Goal: Information Seeking & Learning: Learn about a topic

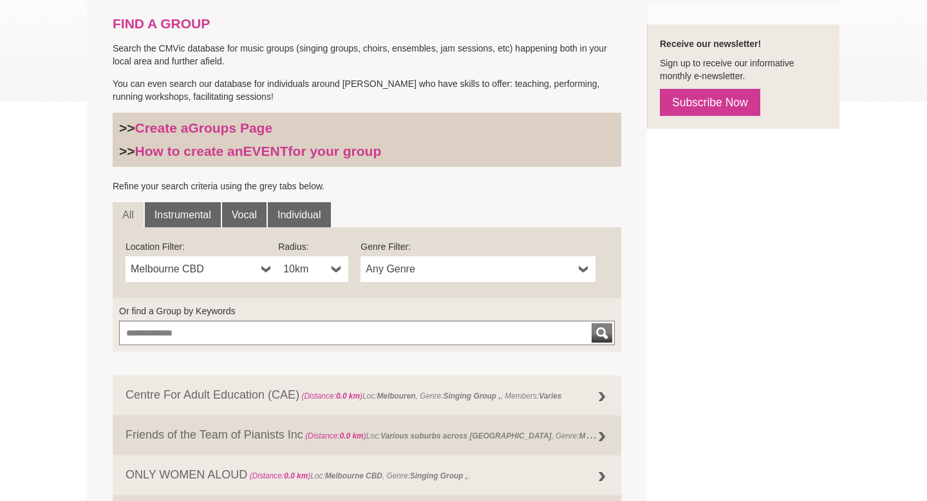
scroll to position [283, 0]
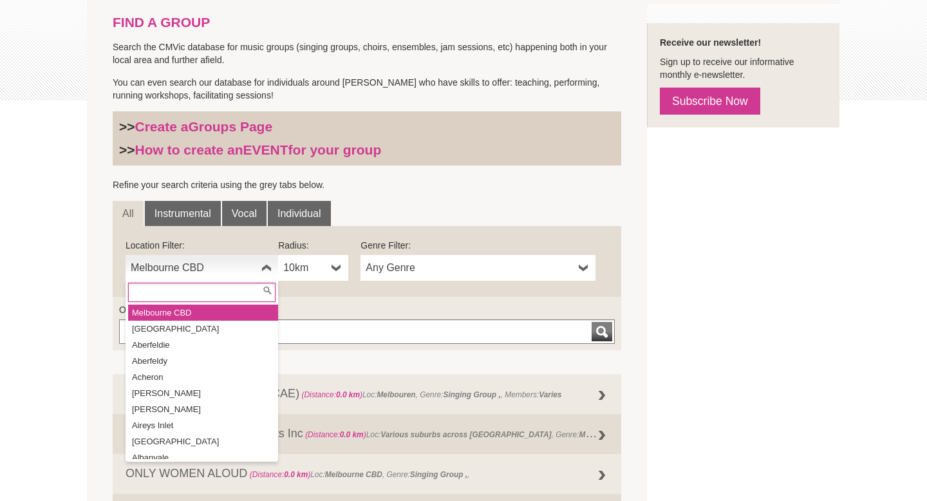
click at [265, 266] on b at bounding box center [266, 268] width 10 height 26
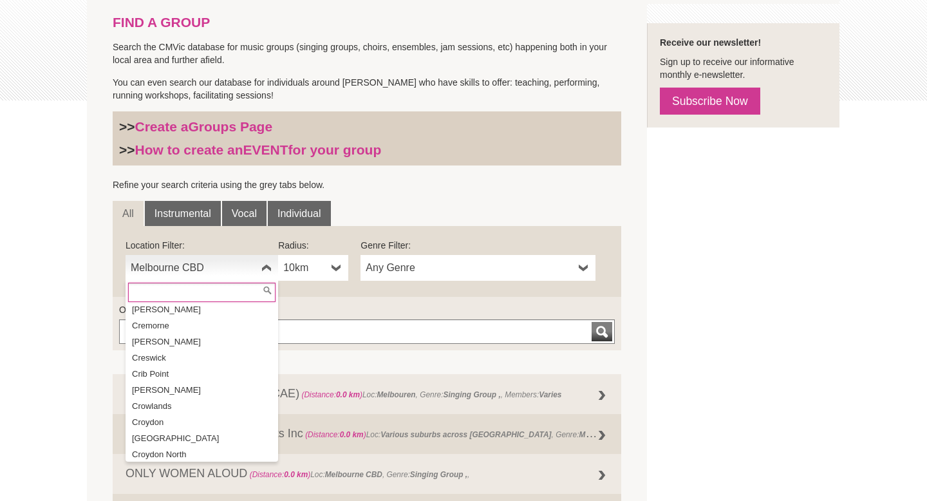
scroll to position [6481, 0]
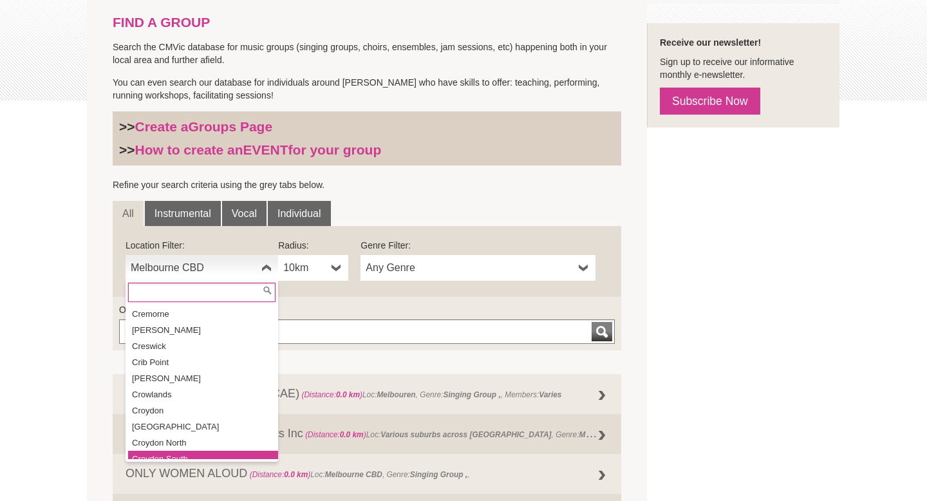
click at [175, 451] on li "Croydon South" at bounding box center [203, 459] width 150 height 16
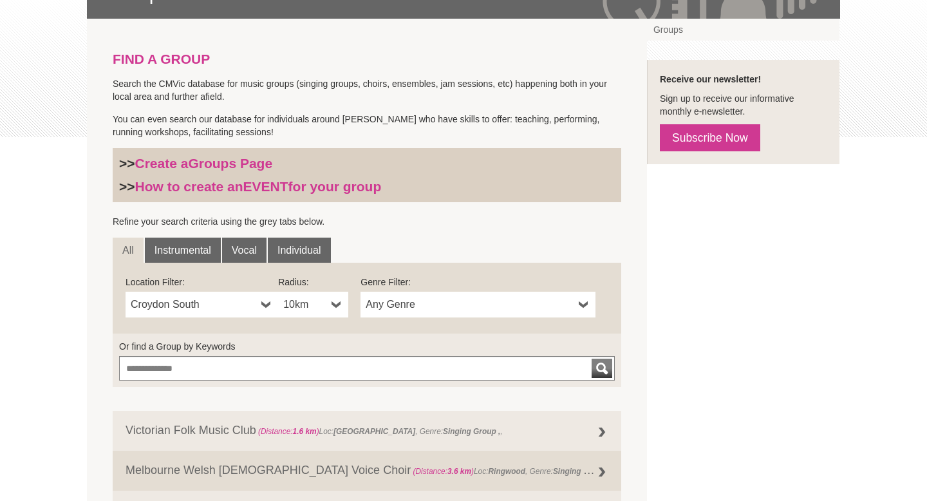
scroll to position [256, 0]
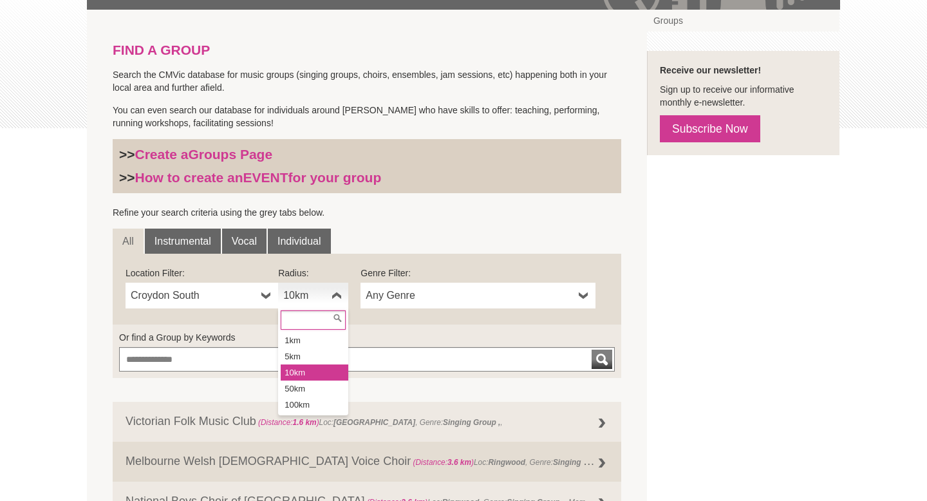
click at [337, 295] on b at bounding box center [336, 296] width 10 height 26
click at [316, 385] on li "50km" at bounding box center [315, 388] width 68 height 16
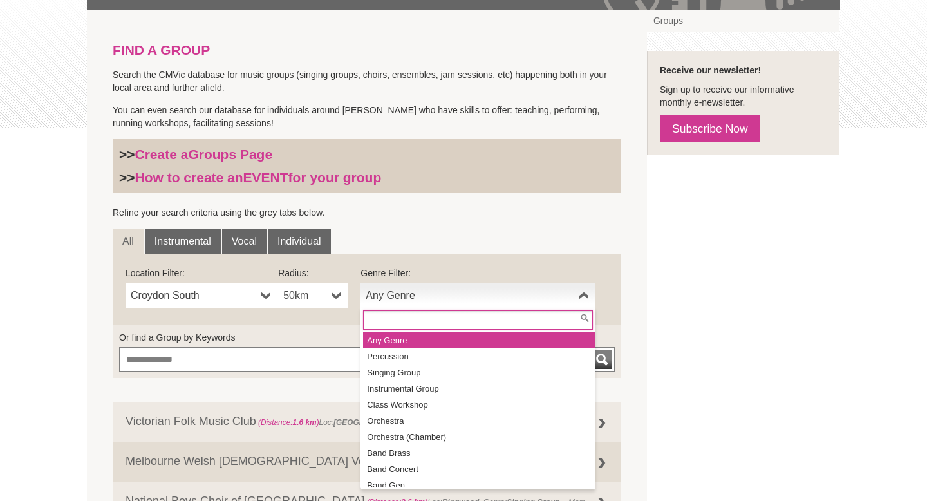
click at [463, 303] on link "Any Genre" at bounding box center [477, 296] width 235 height 26
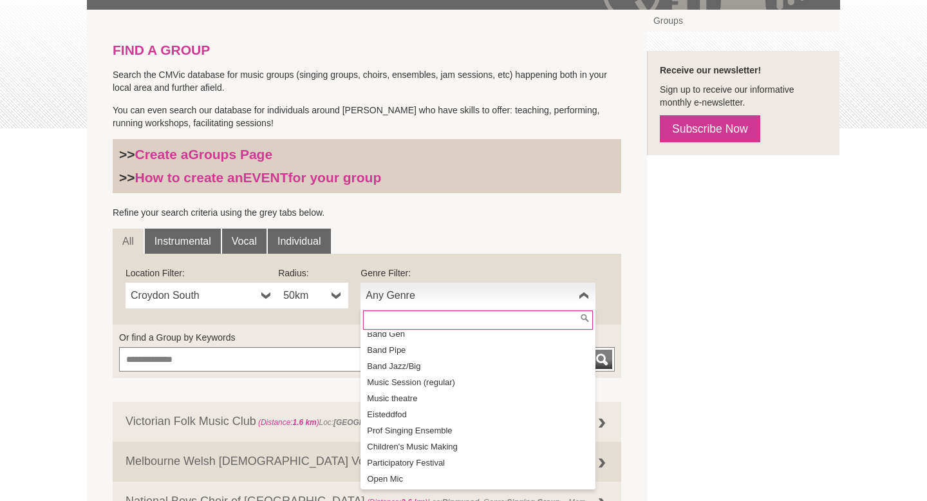
scroll to position [145, 0]
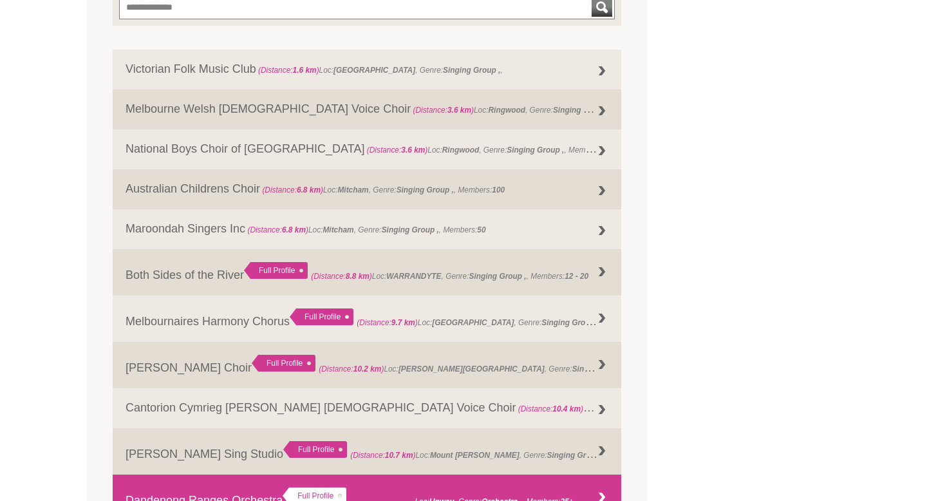
scroll to position [606, 0]
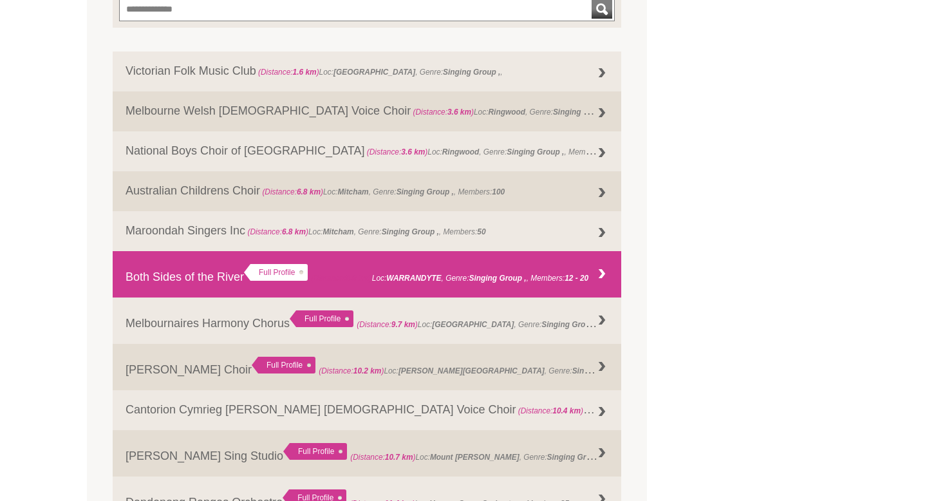
click at [227, 278] on link "Both Sides of the River Full Profile (Distance: 8.8 km ) Loc: WARRANDYTE , Genr…" at bounding box center [367, 274] width 509 height 46
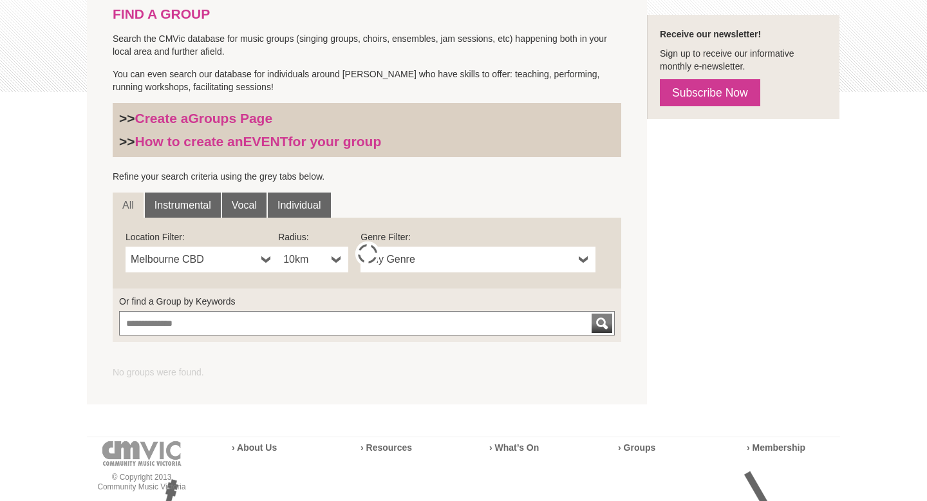
scroll to position [291, 0]
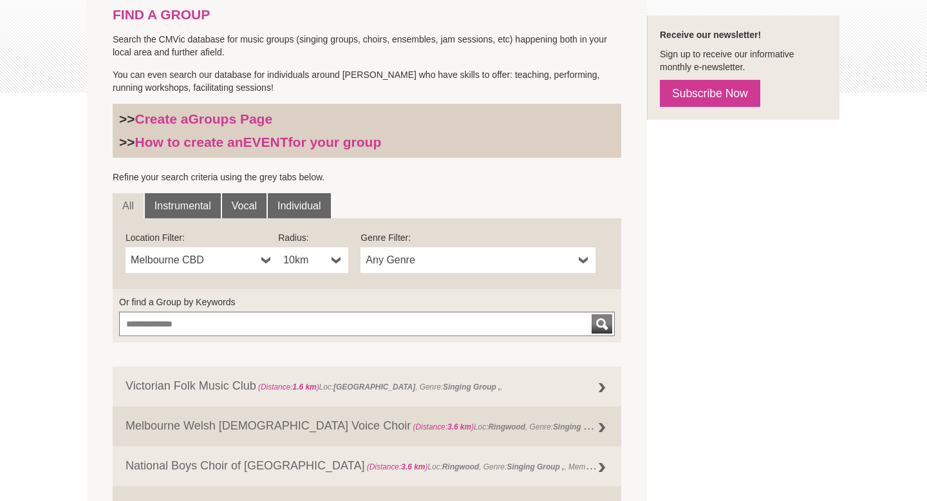
click at [241, 261] on span "Melbourne CBD" at bounding box center [194, 259] width 126 height 15
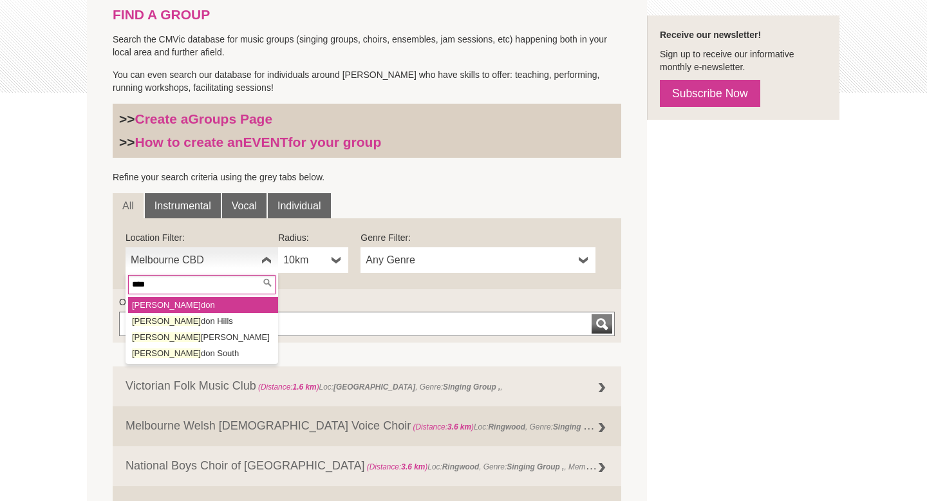
type input "****"
click at [209, 306] on li "Croy don" at bounding box center [203, 305] width 150 height 16
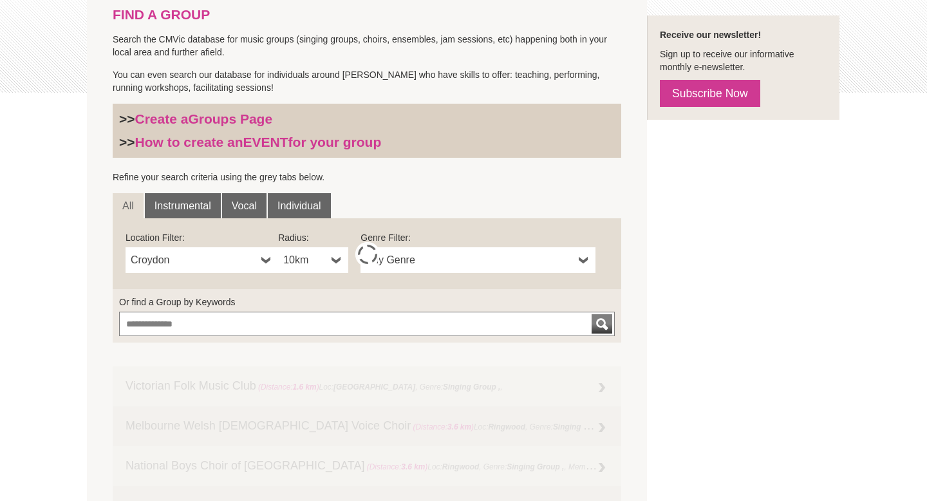
click at [337, 259] on b at bounding box center [336, 260] width 10 height 26
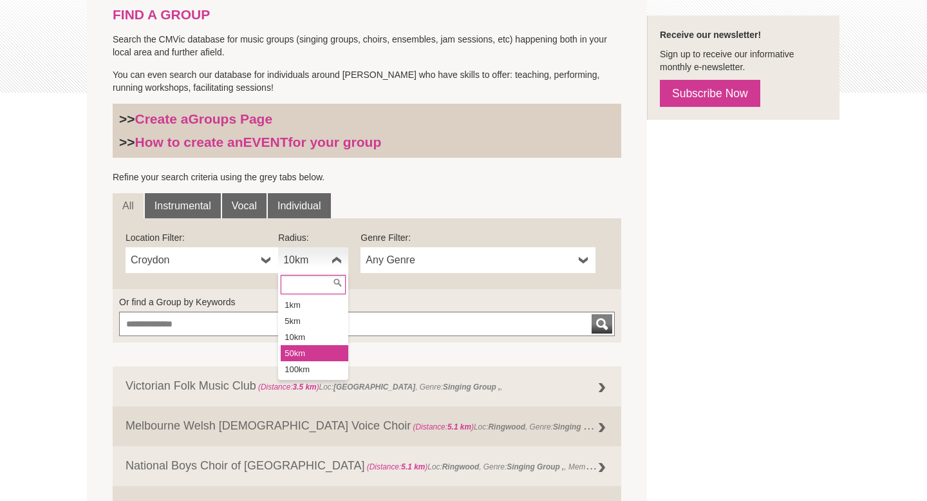
click at [313, 351] on li "50km" at bounding box center [315, 353] width 68 height 16
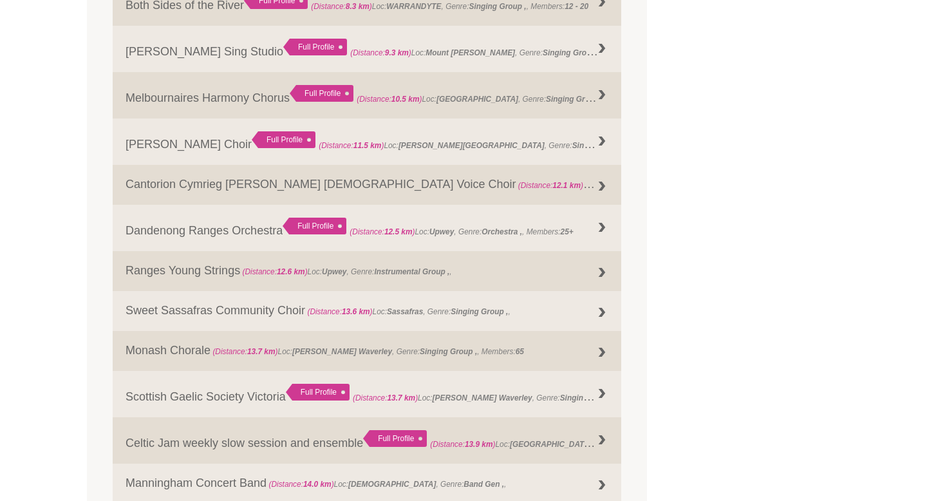
scroll to position [879, 0]
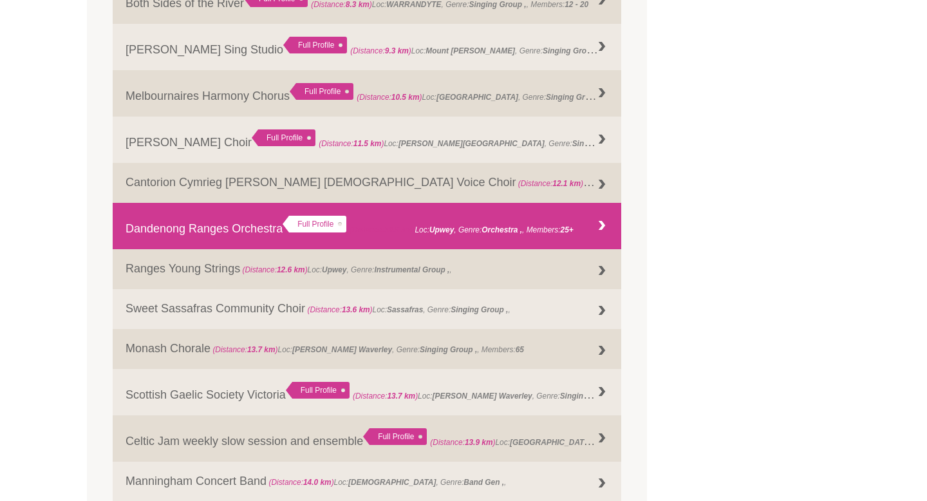
click at [313, 218] on div "Full Profile" at bounding box center [315, 224] width 64 height 17
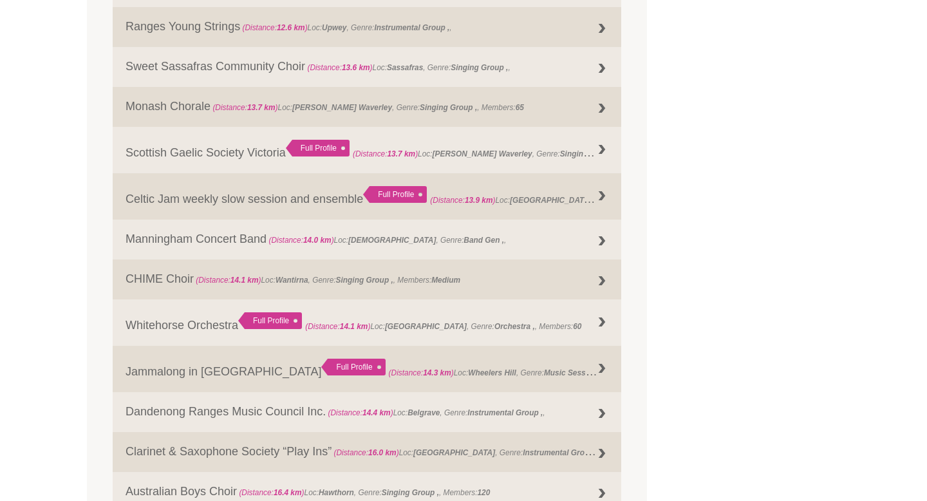
scroll to position [1127, 0]
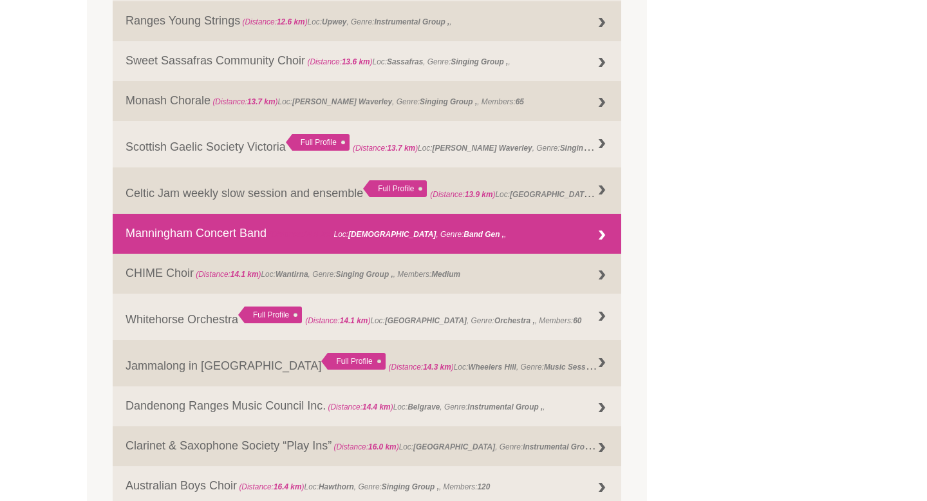
click at [183, 234] on link "Manningham Concert Band (Distance: 14.0 km ) Loc: Templestowe , Genre: Band Gen…" at bounding box center [367, 234] width 509 height 40
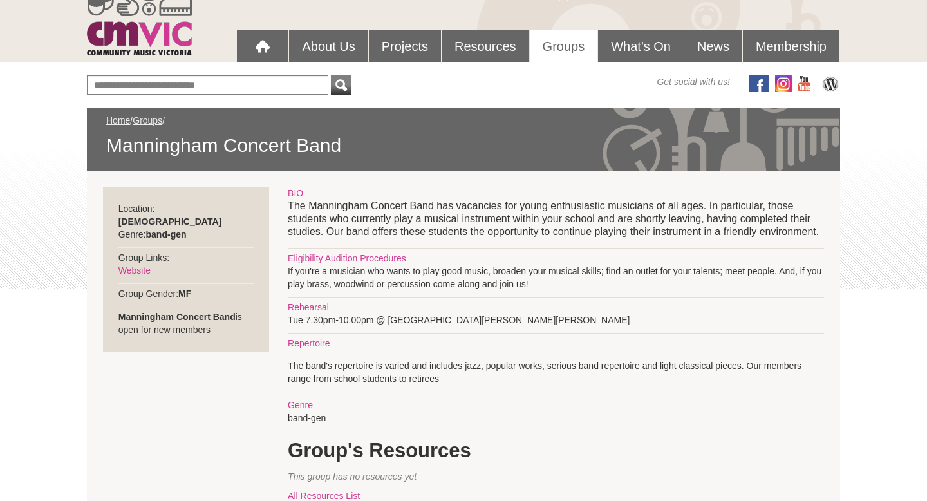
scroll to position [91, 0]
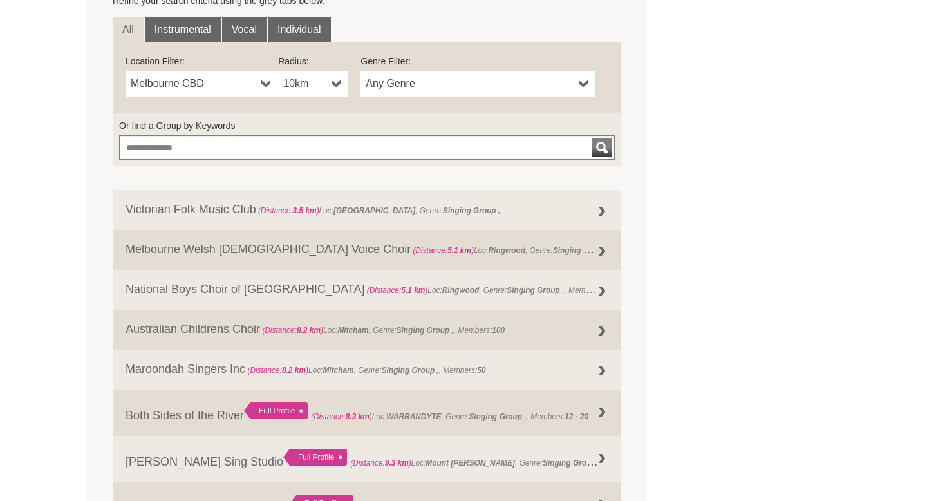
scroll to position [460, 0]
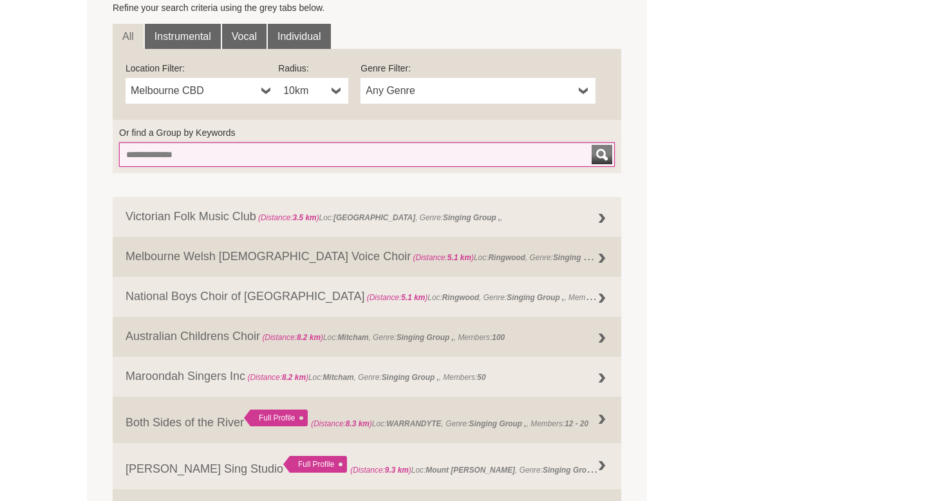
click at [283, 151] on input "Or find a Group by Keywords" at bounding box center [367, 154] width 496 height 24
type input "*******"
click at [592, 145] on button "submit" at bounding box center [602, 154] width 21 height 19
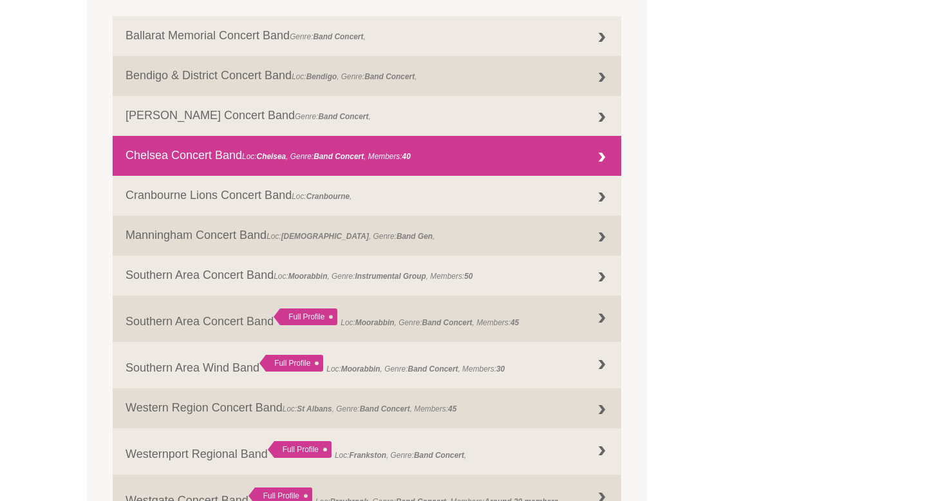
scroll to position [638, 0]
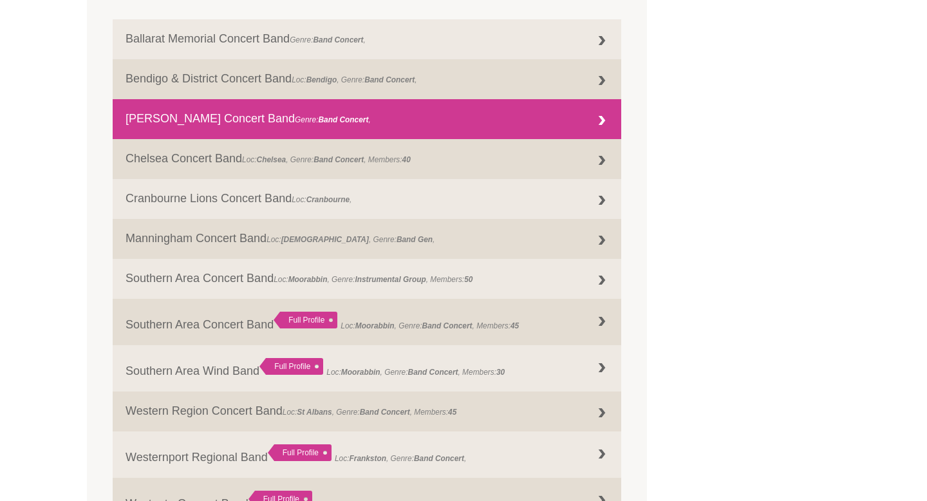
click at [404, 122] on link "Casey Concert Band Genre: Band Concert ," at bounding box center [367, 119] width 509 height 40
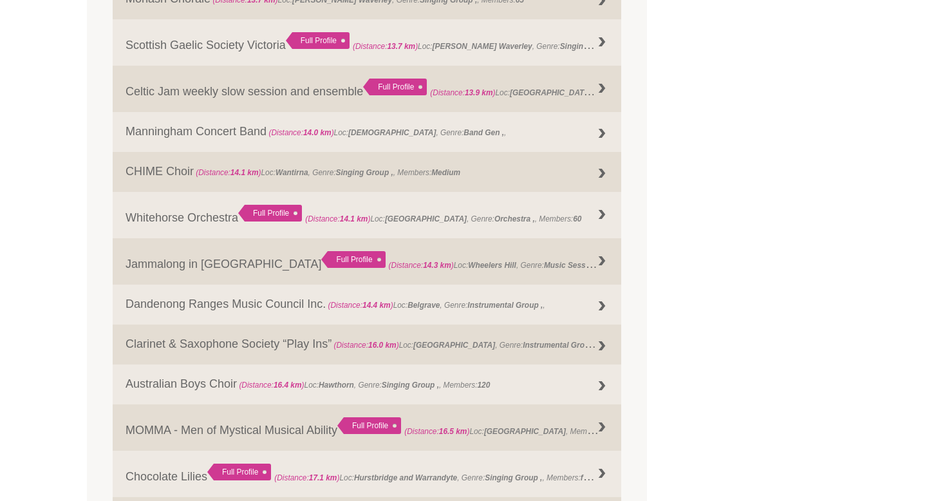
scroll to position [1240, 0]
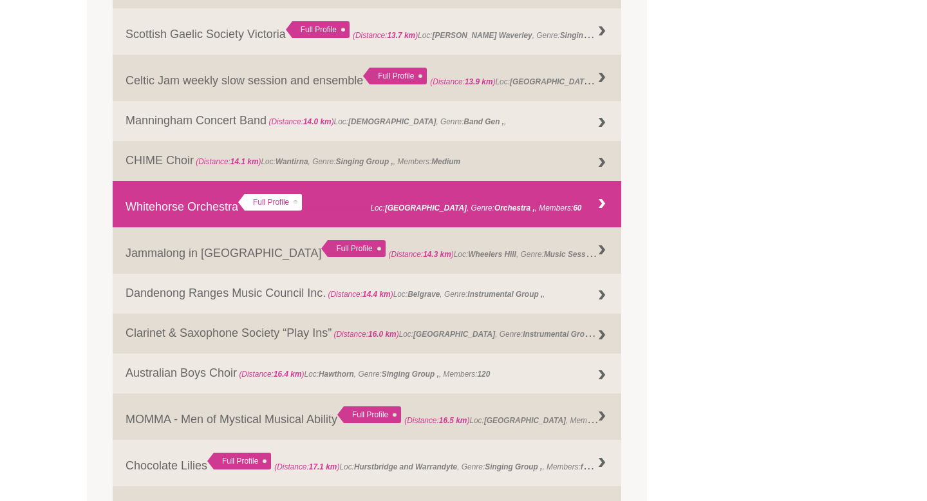
click at [216, 207] on link "Whitehorse Orchestra Full Profile (Distance: 14.1 km ) Loc: Box Hill , Genre: ,…" at bounding box center [367, 204] width 509 height 46
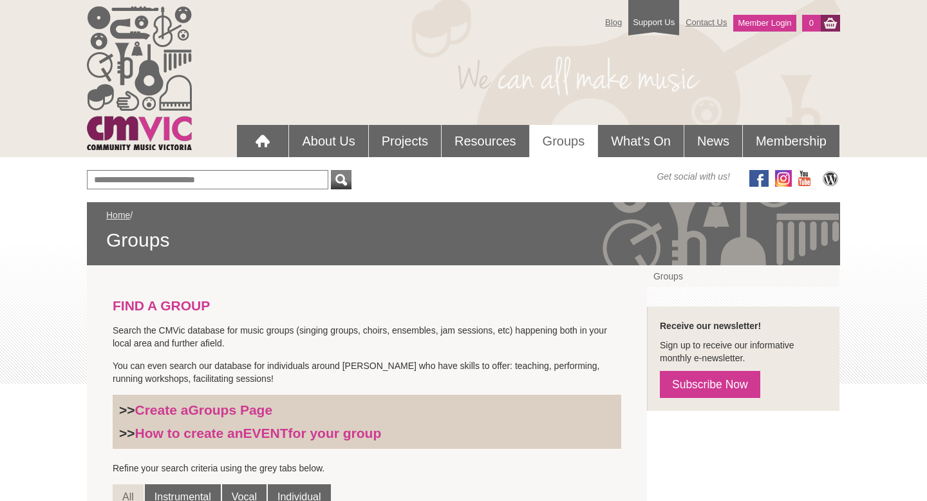
scroll to position [507, 0]
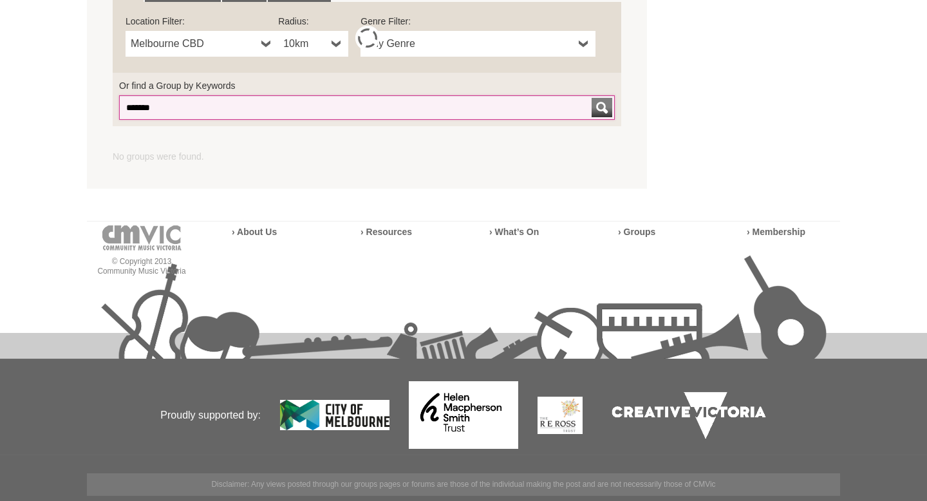
click at [201, 109] on input "*******" at bounding box center [367, 107] width 496 height 24
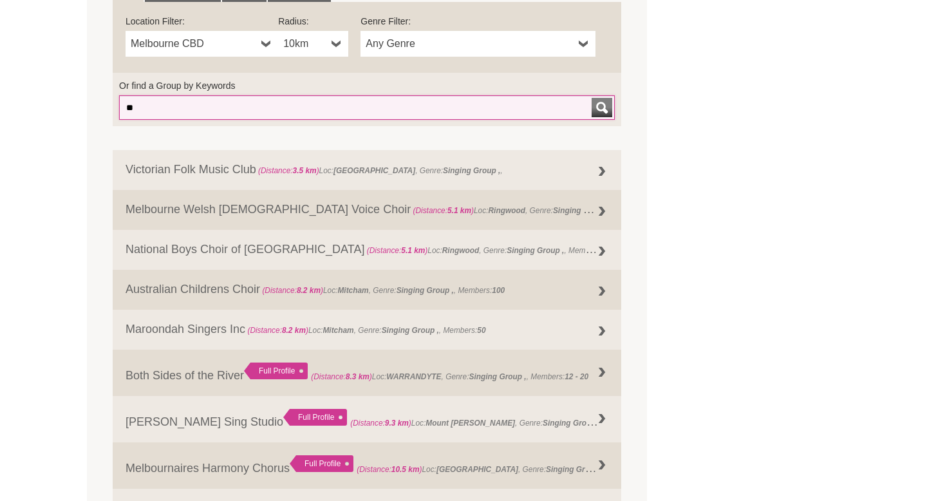
type input "*"
type input "*****"
click at [592, 98] on button "submit" at bounding box center [602, 107] width 21 height 19
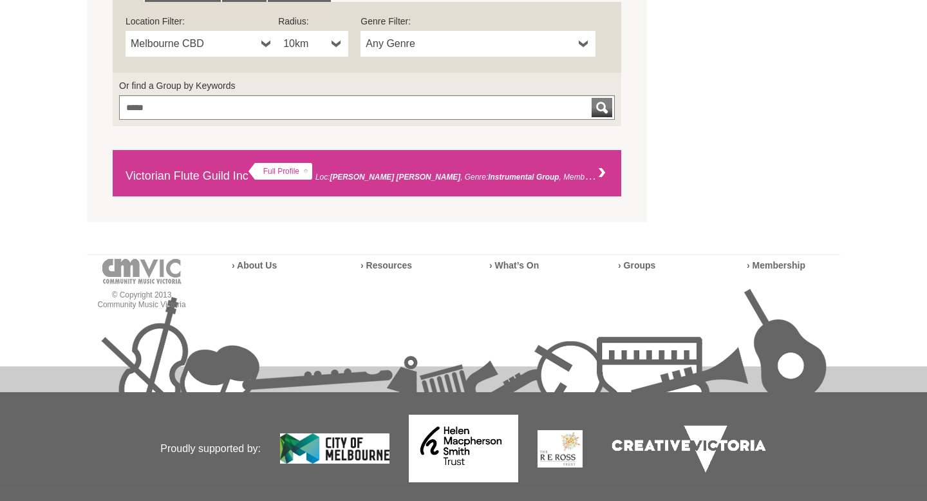
click at [216, 172] on link "Victorian Flute Guild Inc Full Profile Loc: [PERSON_NAME] [PERSON_NAME] , Genre…" at bounding box center [367, 173] width 509 height 46
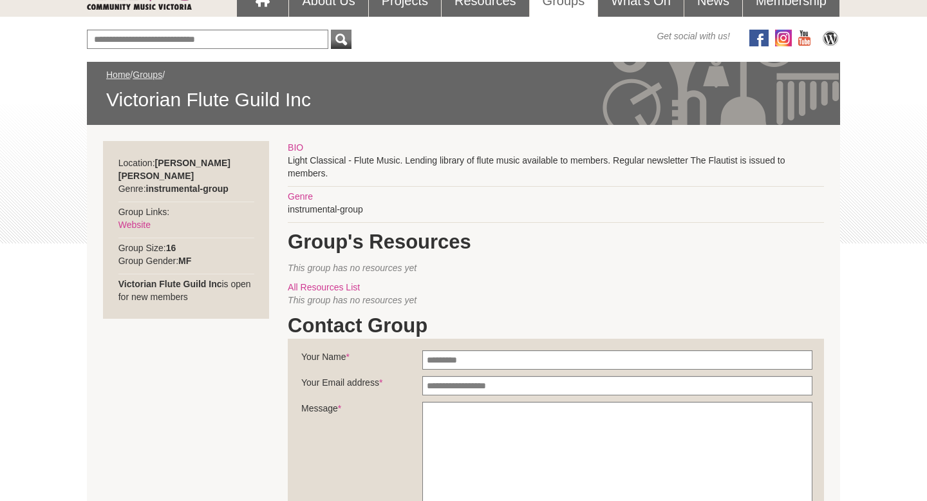
scroll to position [141, 0]
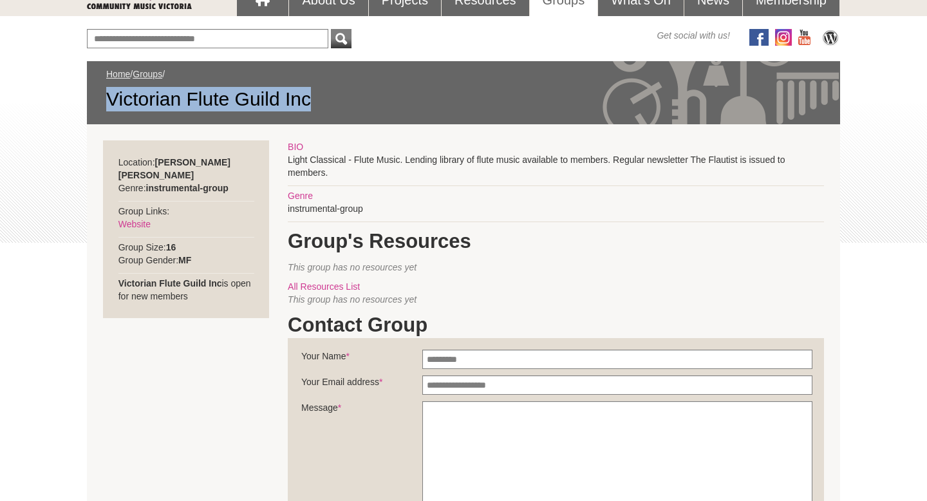
drag, startPoint x: 314, startPoint y: 97, endPoint x: 84, endPoint y: 99, distance: 230.5
click at [83, 98] on div "Blog Support Us Contact Us Member Login 0 About Us What We Do" at bounding box center [463, 375] width 927 height 1032
copy span "Victorian Flute Guild Inc"
